Goal: Task Accomplishment & Management: Use online tool/utility

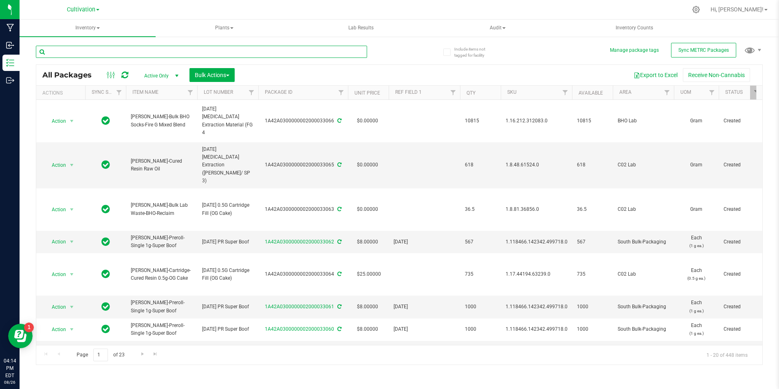
click at [159, 56] on input "text" at bounding box center [201, 52] width 331 height 12
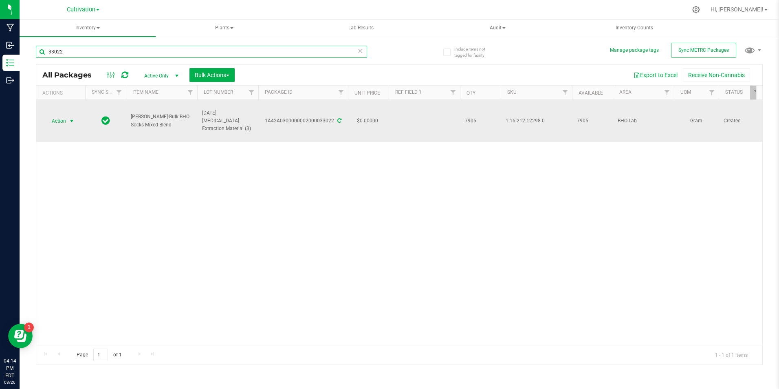
type input "33022"
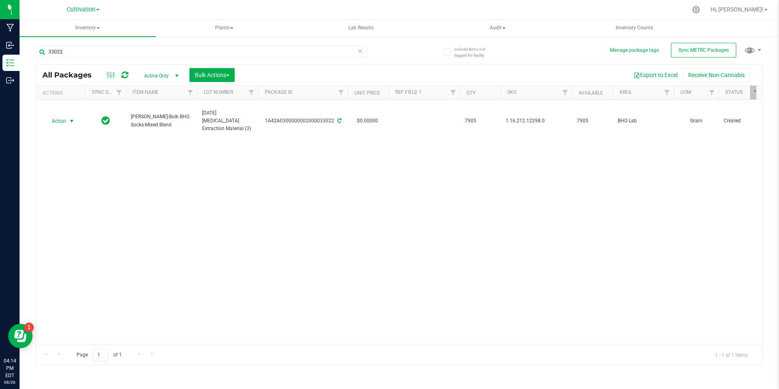
drag, startPoint x: 67, startPoint y: 122, endPoint x: 58, endPoint y: 129, distance: 11.1
click at [67, 123] on span "select" at bounding box center [72, 120] width 10 height 11
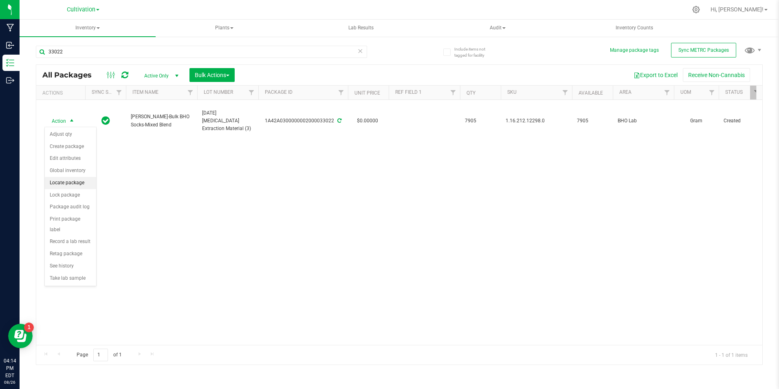
click at [81, 181] on li "Locate package" at bounding box center [70, 183] width 51 height 12
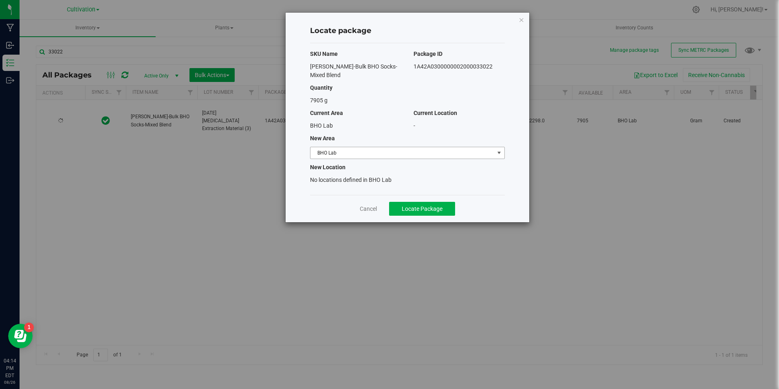
click at [342, 147] on span "BHO Lab" at bounding box center [403, 152] width 184 height 11
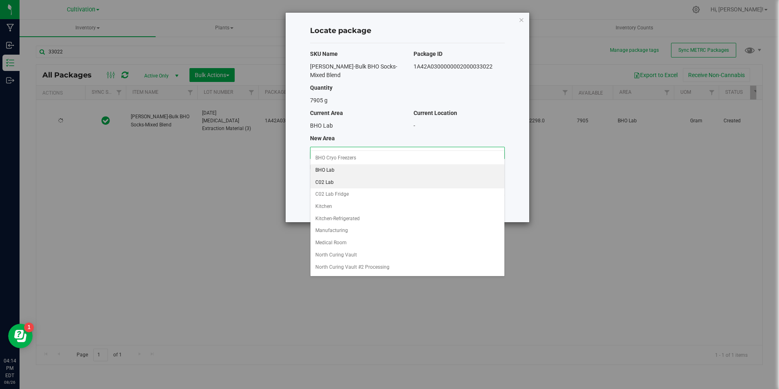
click at [346, 183] on li "C02 Lab" at bounding box center [408, 183] width 194 height 12
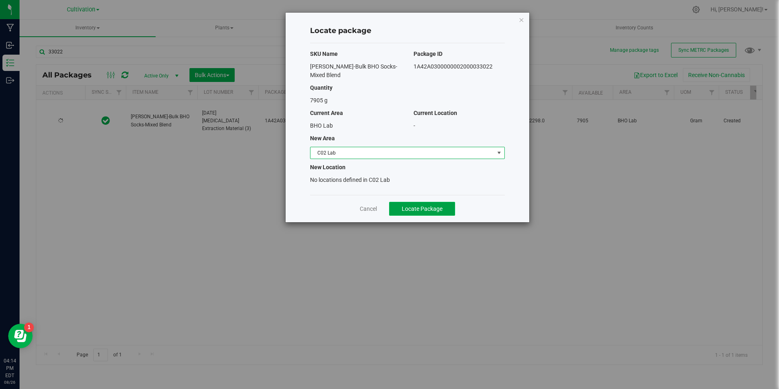
click at [400, 202] on button "Locate Package" at bounding box center [422, 209] width 66 height 14
